Goal: Ask a question

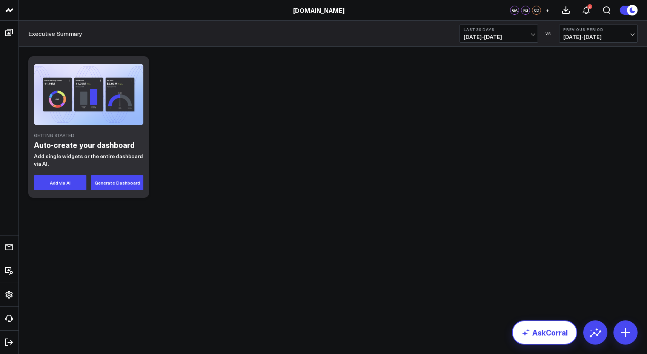
click at [550, 334] on link "AskCorral" at bounding box center [544, 332] width 65 height 24
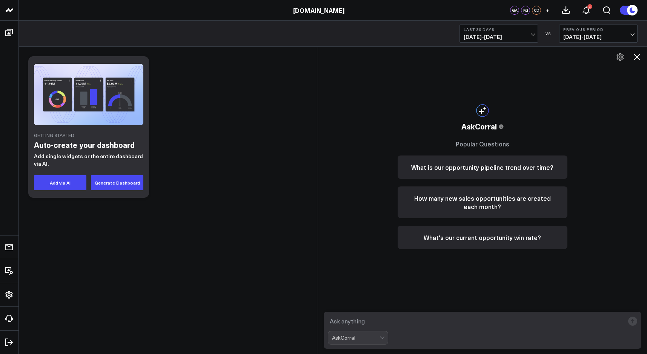
click at [417, 322] on textarea at bounding box center [476, 321] width 297 height 14
type textarea "what is the total of GL debits for Software expense by month?"
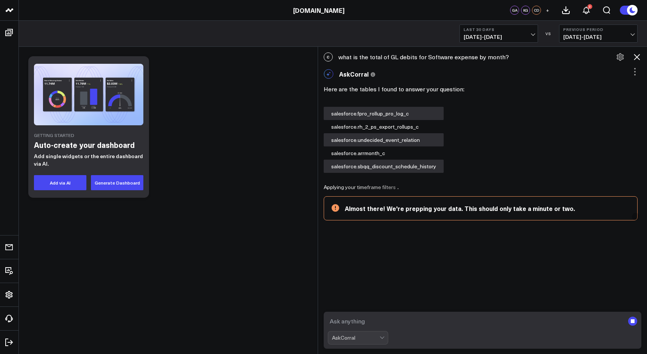
scroll to position [40, 0]
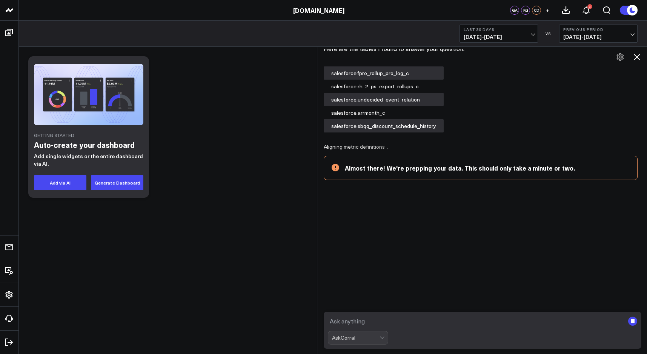
click at [380, 315] on textarea at bounding box center [476, 321] width 297 height 14
click at [381, 322] on textarea at bounding box center [476, 321] width 297 height 14
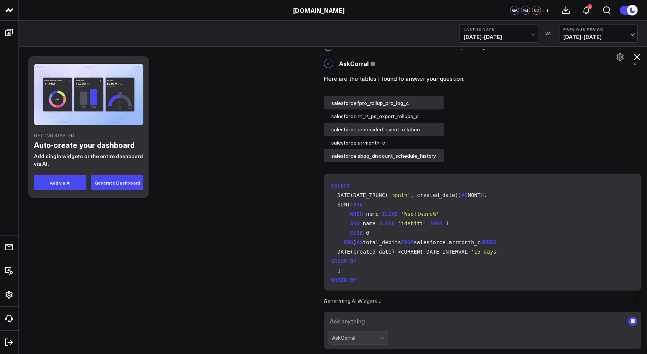
scroll to position [0, 0]
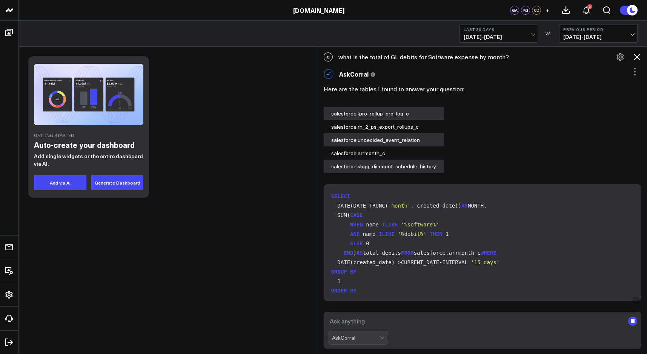
drag, startPoint x: 338, startPoint y: 60, endPoint x: 505, endPoint y: 57, distance: 167.1
click at [505, 57] on div "C what is the total of GL debits for Software expense by month?" at bounding box center [482, 57] width 329 height 17
click at [377, 60] on div "C what is the total of GL debits for Software expense by month?" at bounding box center [482, 57] width 329 height 17
drag, startPoint x: 338, startPoint y: 59, endPoint x: 503, endPoint y: 57, distance: 164.5
click at [503, 57] on div "C what is the total of GL debits for Software expense by month?" at bounding box center [482, 57] width 329 height 17
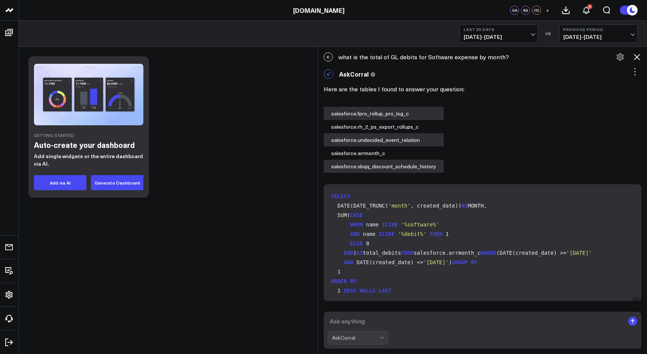
click at [484, 58] on div "C what is the total of GL debits for Software expense by month?" at bounding box center [482, 57] width 329 height 17
drag, startPoint x: 340, startPoint y: 59, endPoint x: 504, endPoint y: 58, distance: 164.1
click at [504, 58] on div "C what is the total of GL debits for Software expense by month?" at bounding box center [482, 57] width 329 height 17
click at [373, 57] on div "C what is the total of GL debits for Software expense by month?" at bounding box center [482, 57] width 329 height 17
drag, startPoint x: 339, startPoint y: 57, endPoint x: 478, endPoint y: 60, distance: 138.5
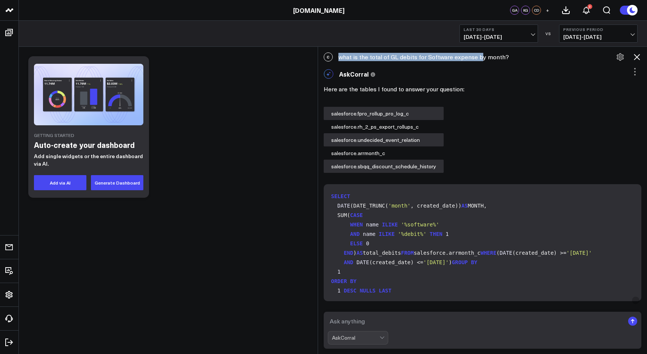
click at [478, 60] on div "C what is the total of GL debits for Software expense by month?" at bounding box center [482, 57] width 329 height 17
click at [501, 57] on div "C what is the total of GL debits for Software expense by month?" at bounding box center [482, 57] width 329 height 17
copy div "what is the total of GL debits for Software expense by month?"
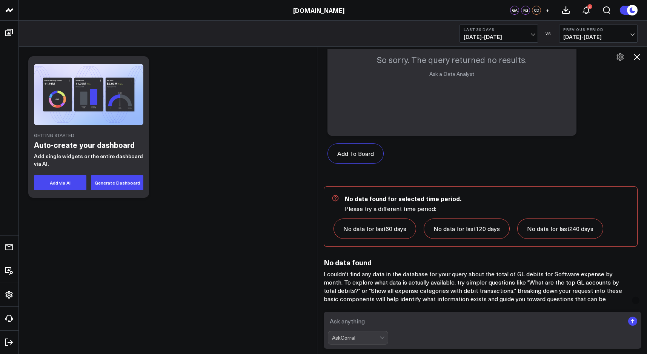
scroll to position [561, 0]
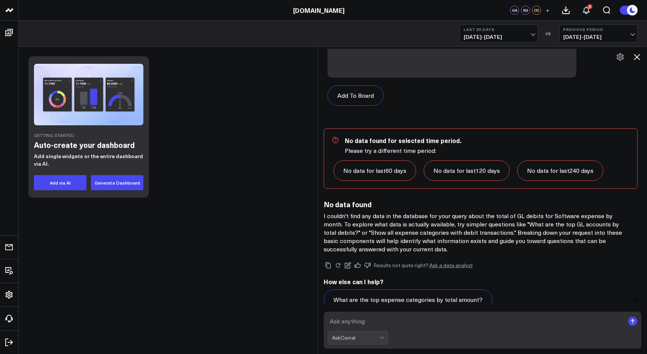
click at [366, 321] on textarea at bounding box center [476, 321] width 297 height 14
paste textarea "what is the total of GL debits for Software expense by month?"
click at [384, 321] on textarea "what is the total of GL debits for Software expense by month?" at bounding box center [476, 321] width 297 height 14
type textarea "what is the total of jornalentry debits for Software expense by month?"
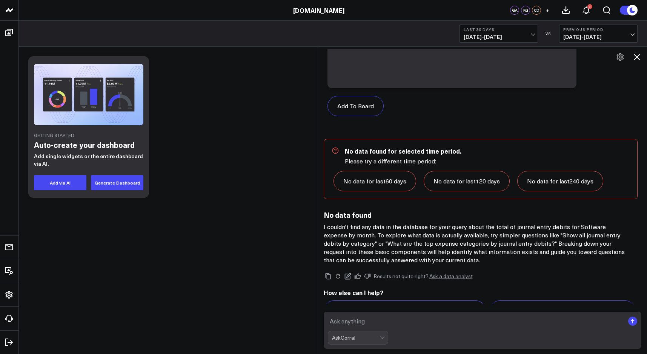
scroll to position [1374, 0]
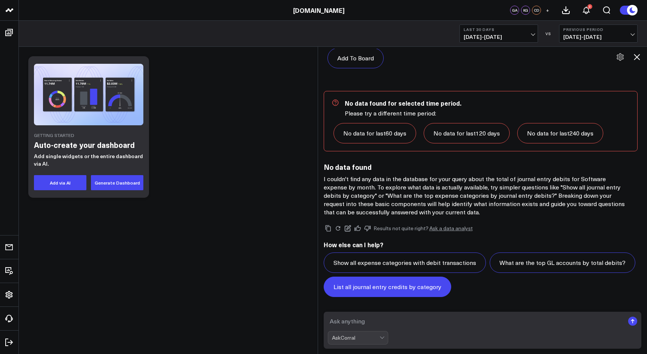
click at [430, 290] on button "List all journal entry credits by category" at bounding box center [388, 287] width 128 height 20
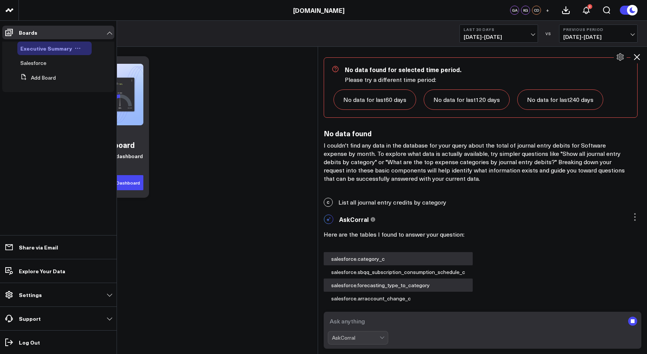
scroll to position [1509, 0]
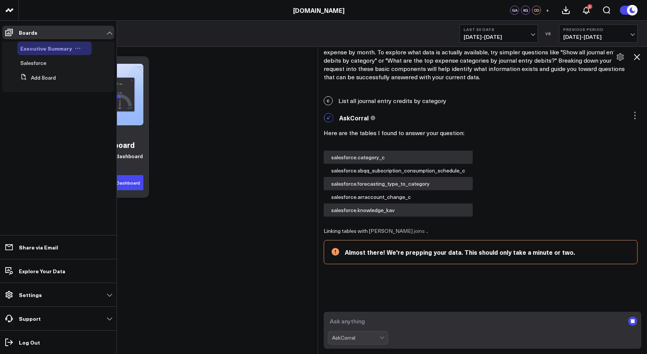
click at [46, 49] on span "Executive Summary" at bounding box center [46, 49] width 52 height 8
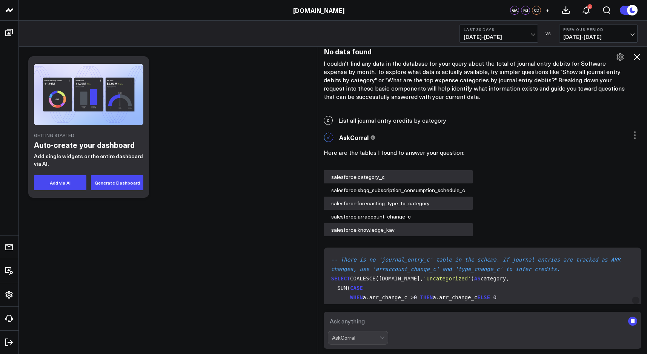
scroll to position [1692, 0]
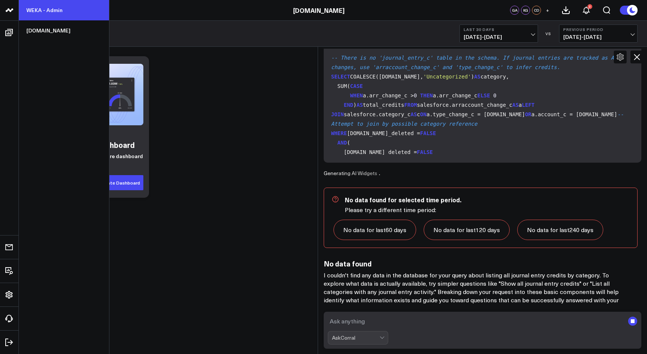
click at [52, 10] on link "WEKA - Admin" at bounding box center [64, 10] width 90 height 20
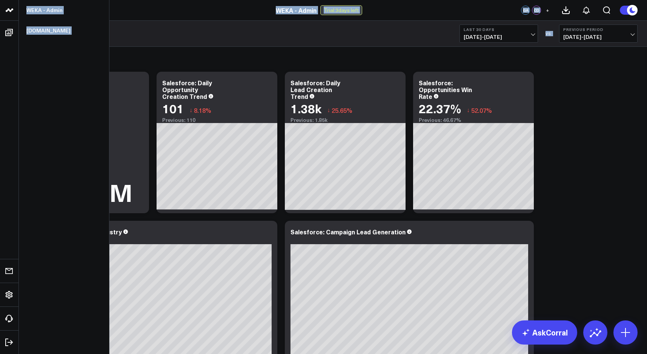
drag, startPoint x: 10, startPoint y: 32, endPoint x: 8, endPoint y: 12, distance: 20.5
click at [8, 12] on icon at bounding box center [9, 10] width 9 height 9
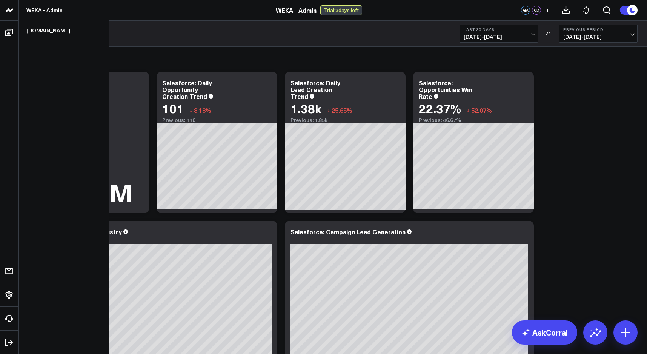
click at [10, 11] on icon at bounding box center [9, 9] width 4 height 3
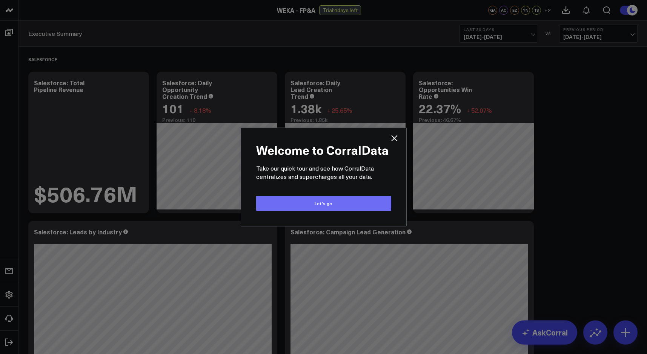
click at [364, 203] on button "Let’s go" at bounding box center [323, 203] width 135 height 15
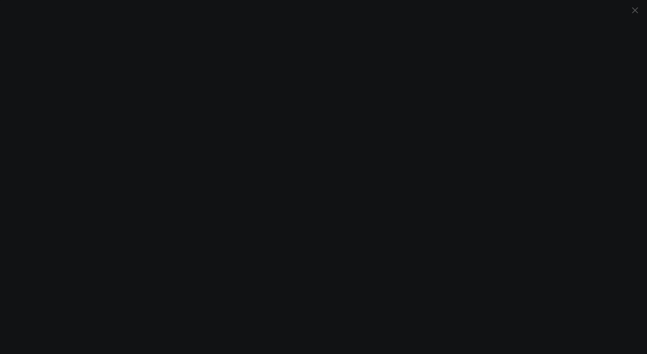
click at [638, 9] on icon "Close" at bounding box center [634, 10] width 9 height 9
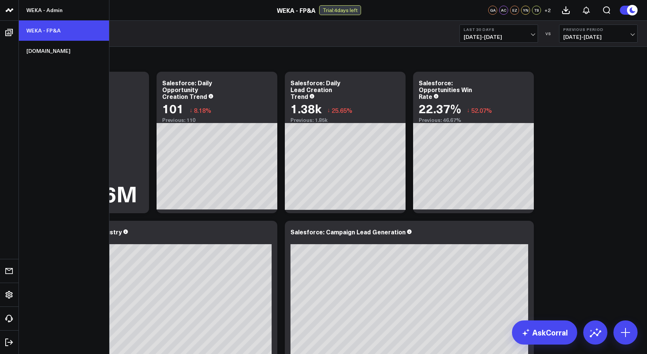
click at [45, 29] on link "WEKA - FP&A" at bounding box center [64, 30] width 90 height 20
click at [42, 32] on link "WEKA - FP&A" at bounding box center [64, 30] width 90 height 20
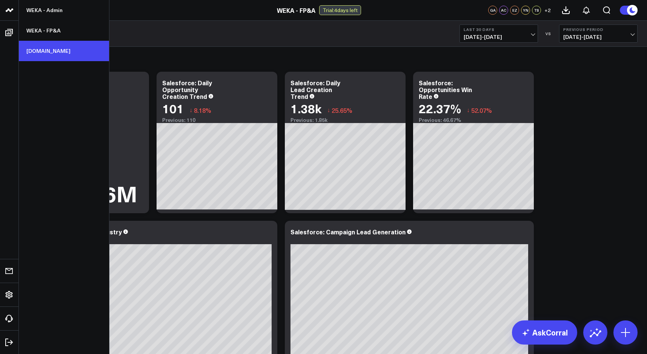
click at [57, 53] on link "[DOMAIN_NAME]" at bounding box center [64, 51] width 90 height 20
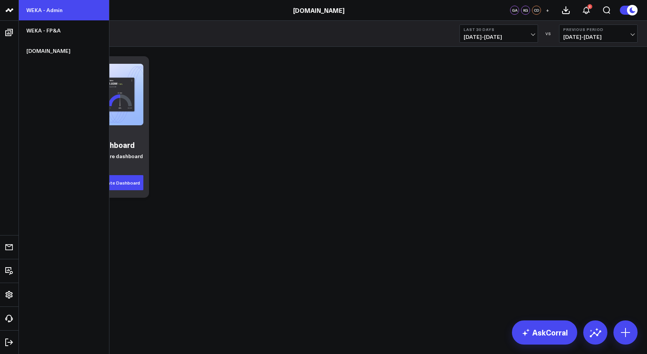
click at [47, 11] on link "WEKA - Admin" at bounding box center [64, 10] width 90 height 20
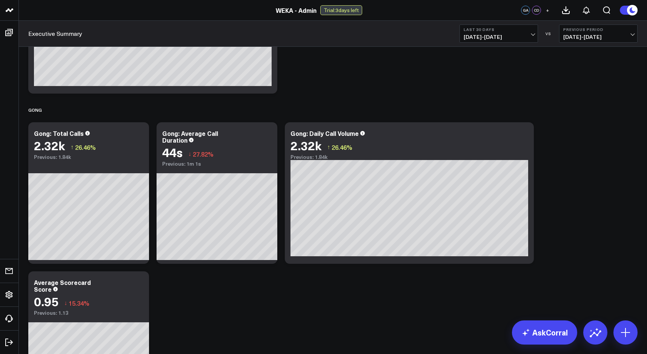
scroll to position [215, 0]
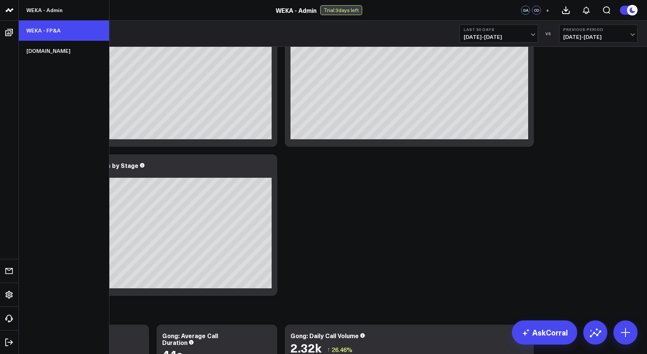
click at [52, 33] on link "WEKA - FP&A" at bounding box center [64, 30] width 90 height 20
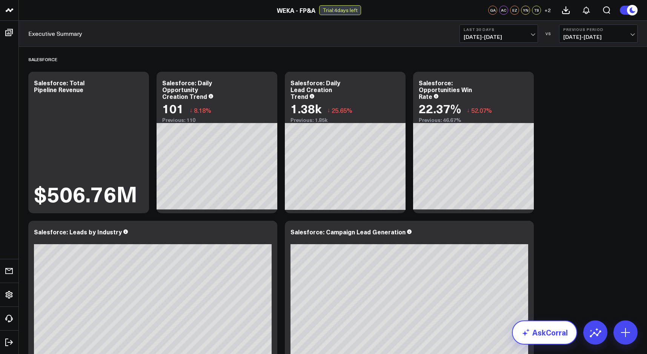
click at [545, 336] on link "AskCorral" at bounding box center [544, 332] width 65 height 24
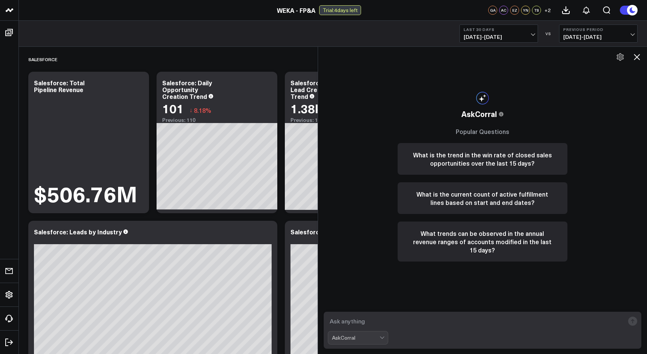
click at [391, 323] on textarea at bounding box center [476, 321] width 297 height 14
type textarea "what are the software expense journalentry totals by week for the past 3 months?"
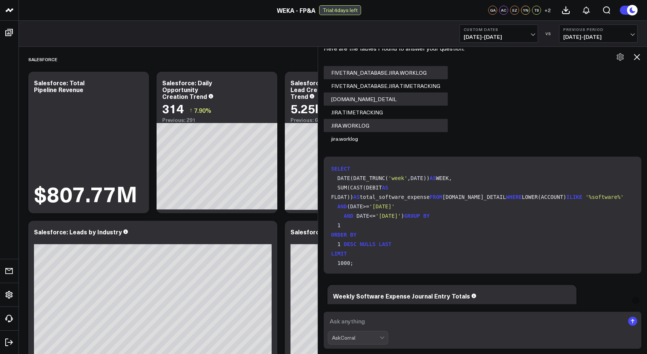
scroll to position [58, 0]
click at [412, 318] on textarea at bounding box center [476, 321] width 297 height 14
type textarea "show GL_DETAIL table columns"
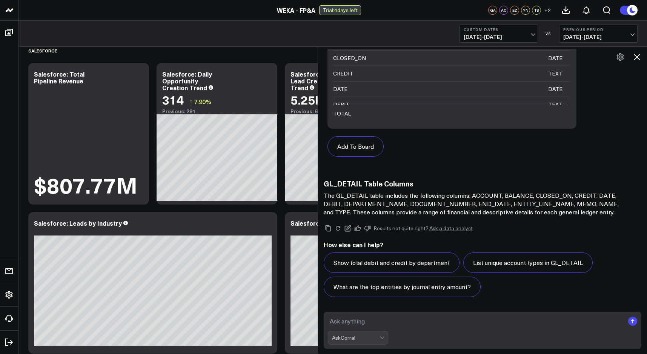
scroll to position [9, 0]
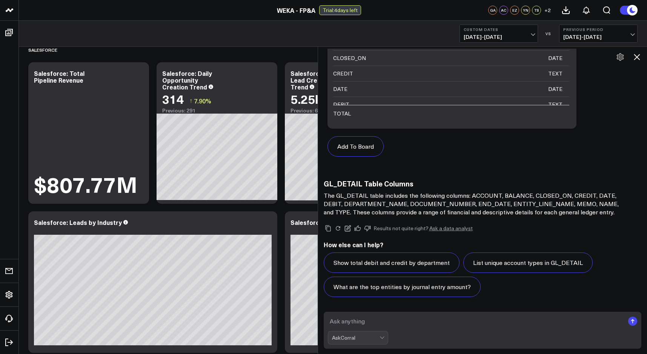
click at [375, 322] on textarea at bounding box center [476, 321] width 297 height 14
type textarea "show account software credit and debit totals by month"
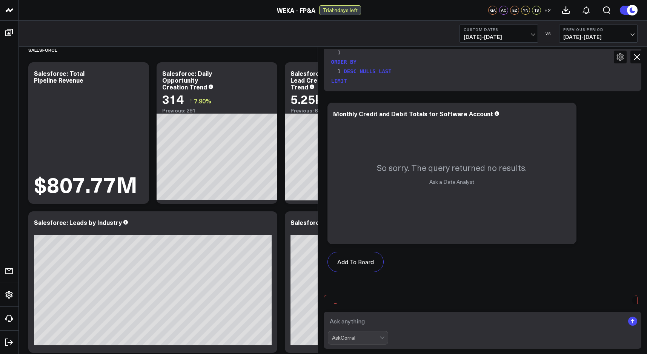
scroll to position [1791, 0]
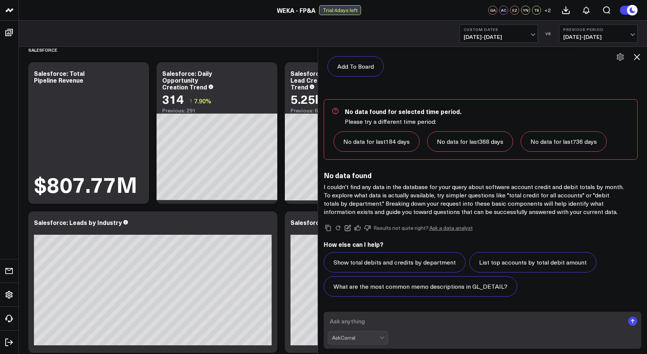
click at [393, 318] on textarea at bounding box center [476, 321] width 297 height 14
type textarea "show all GL accounts and transaction count totals"
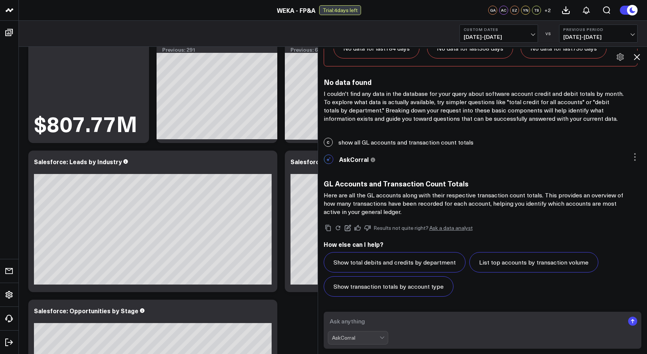
scroll to position [69, 0]
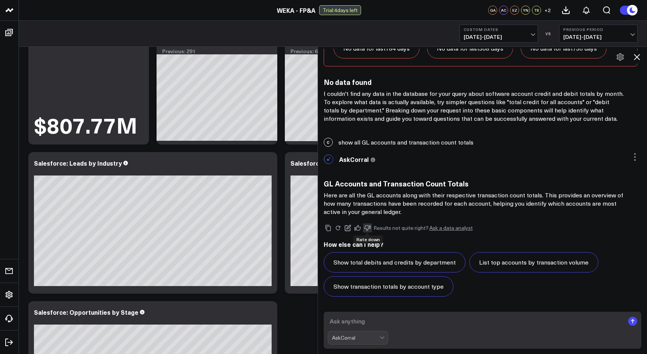
click at [367, 229] on icon at bounding box center [367, 229] width 6 height 6
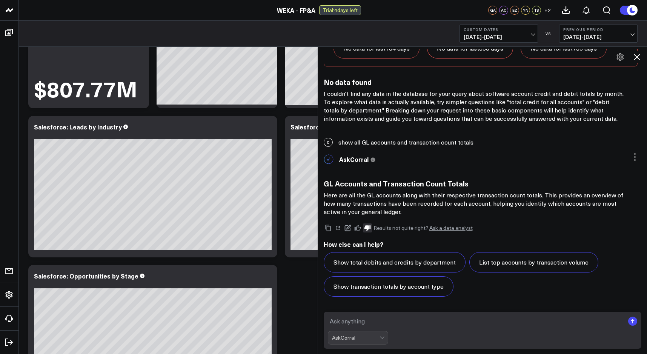
scroll to position [107, 0]
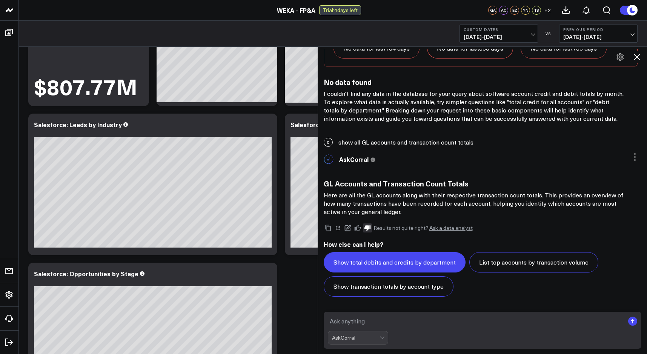
click at [437, 266] on button "Show total debits and credits by department" at bounding box center [395, 262] width 142 height 20
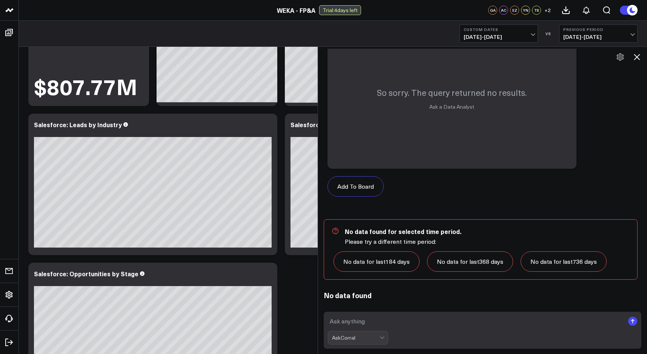
scroll to position [2508, 0]
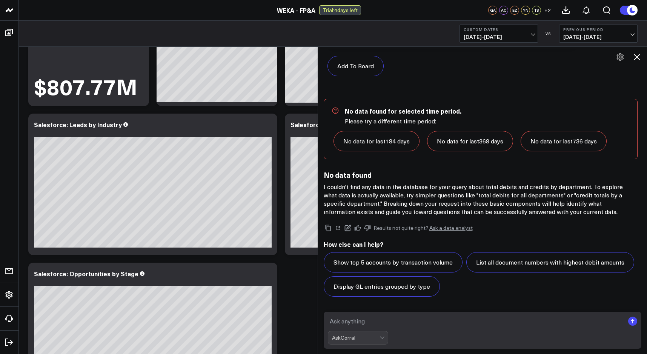
click at [393, 321] on textarea at bounding box center [476, 321] width 297 height 14
type textarea "s"
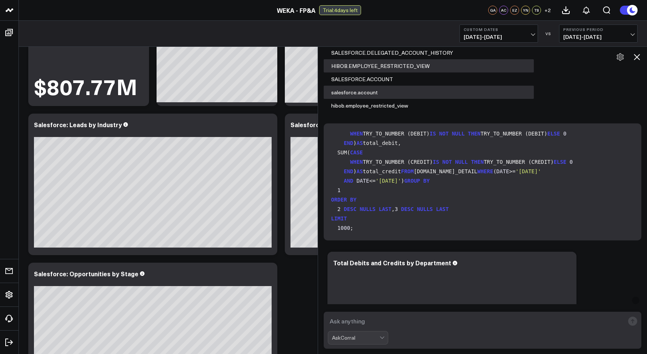
scroll to position [0, 0]
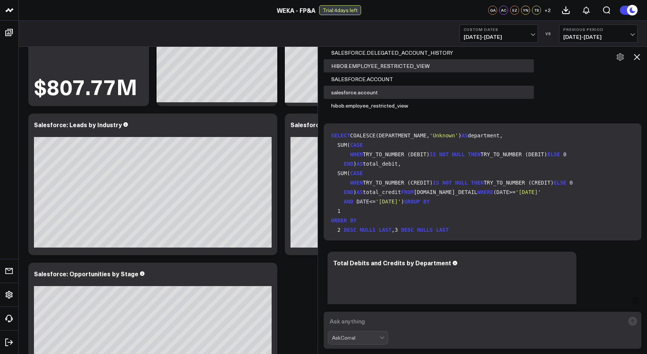
drag, startPoint x: 410, startPoint y: 200, endPoint x: 328, endPoint y: 132, distance: 106.9
click at [328, 132] on div "SELECT COALESCE(DEPARTMENT_NAME, 'Unknown' ) AS department, SUM( CASE WHEN TRY_…" at bounding box center [483, 181] width 318 height 117
copy code "SELECT COALESCE(DEPARTMENT_NAME, 'Unknown' ) AS department, SUM( CASE WHEN TRY_…"
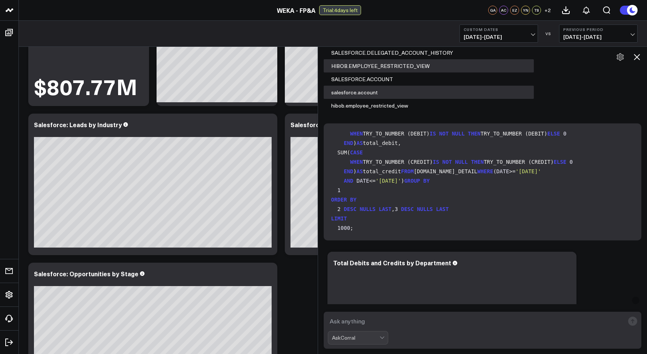
scroll to position [162, 0]
click at [387, 323] on textarea at bounding box center [476, 321] width 297 height 14
paste textarea "SELECT COALESCE(DEPARTMENT_NAME, 'Unknown') AS department, SUM( CASE WHEN TRY_T…"
type textarea "SELECT COALESCE(DEPARTMENT_NAME, 'Unknown') AS department, SUM( CASE WHEN TRY_T…"
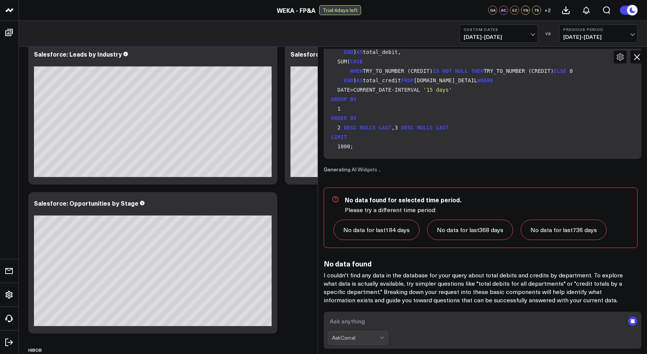
scroll to position [108, 0]
click at [390, 323] on textarea at bounding box center [476, 321] width 297 height 14
type textarea "remove date criteria"
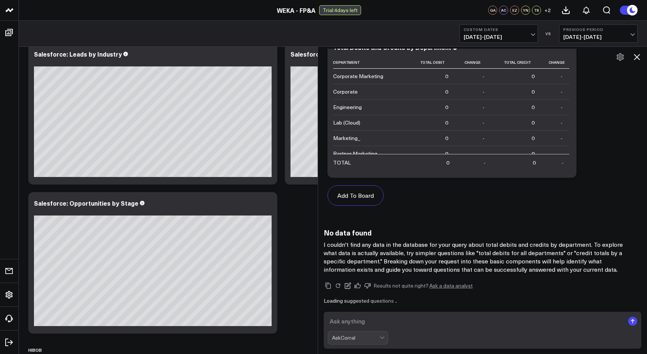
scroll to position [3519, 0]
